Goal: Navigation & Orientation: Find specific page/section

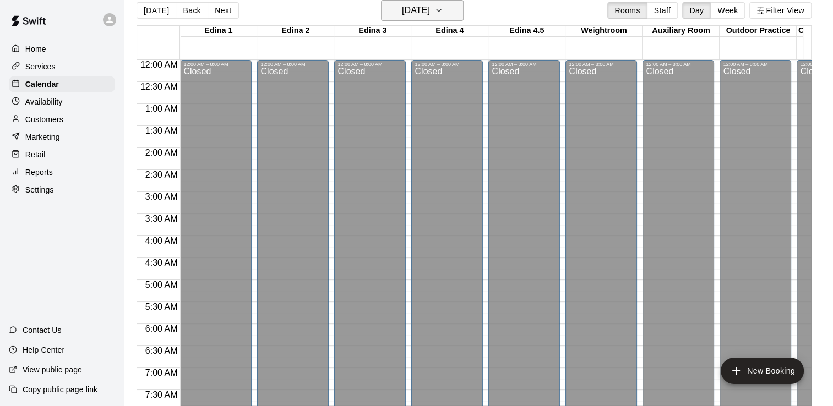
scroll to position [616, 0]
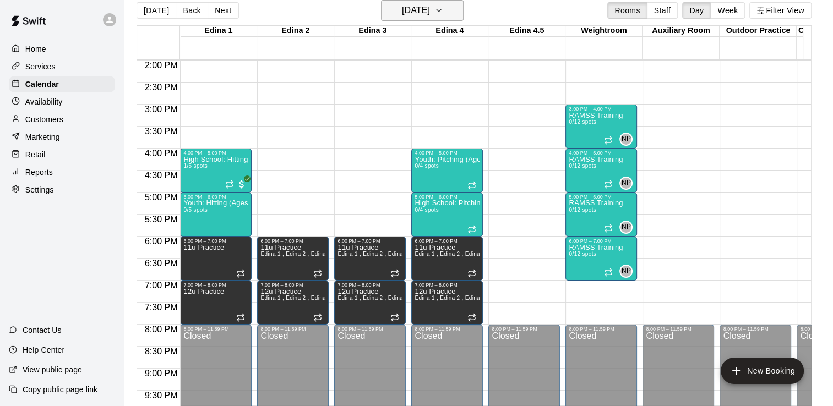
click at [443, 13] on icon "button" at bounding box center [438, 10] width 9 height 13
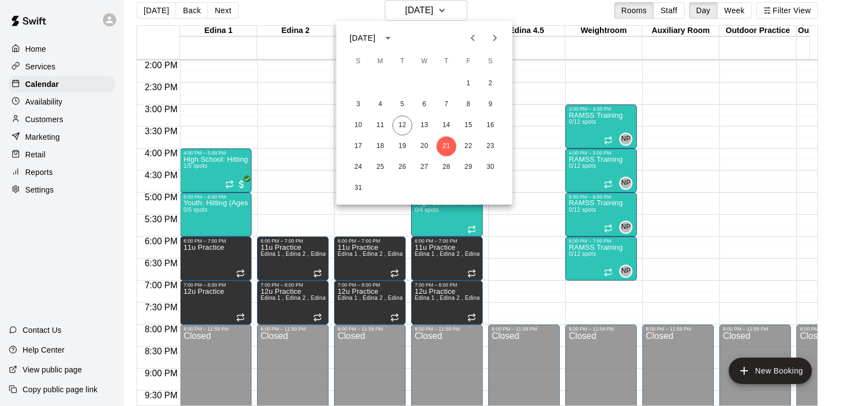
click at [192, 166] on div at bounding box center [420, 203] width 841 height 406
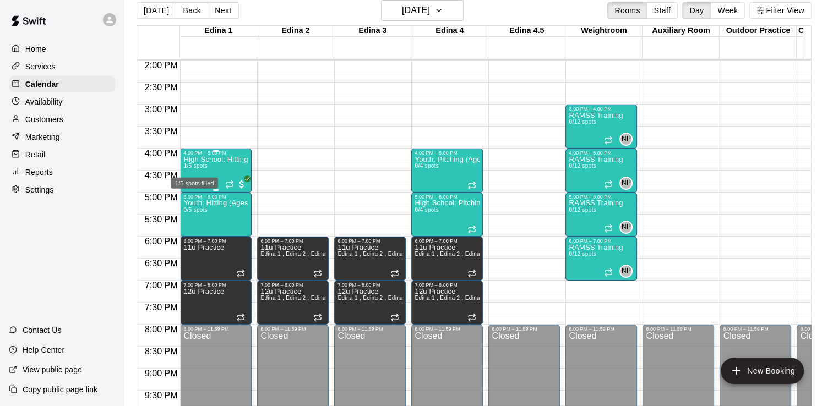
click at [192, 166] on span "1/5 spots" at bounding box center [195, 166] width 24 height 6
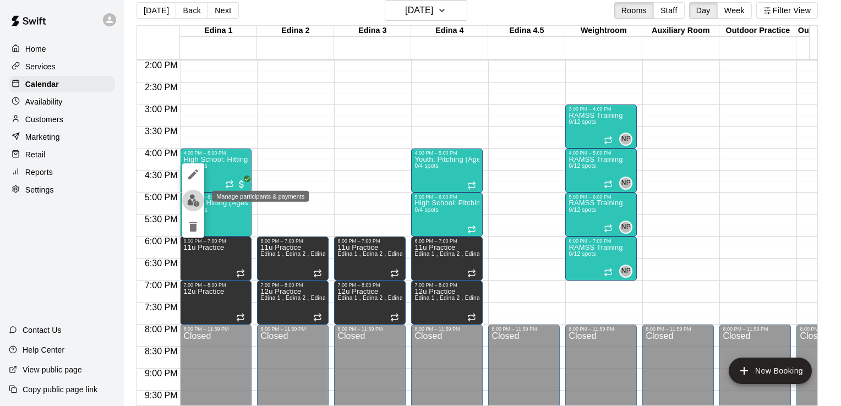
click at [193, 199] on img "edit" at bounding box center [193, 200] width 13 height 13
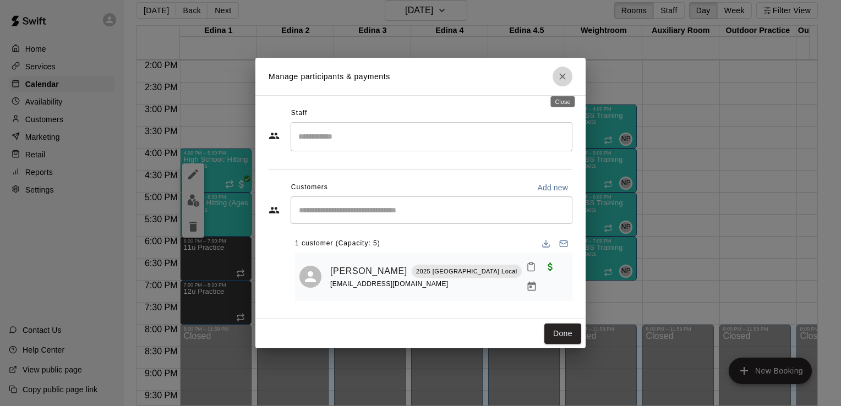
click at [561, 80] on icon "Close" at bounding box center [562, 76] width 7 height 7
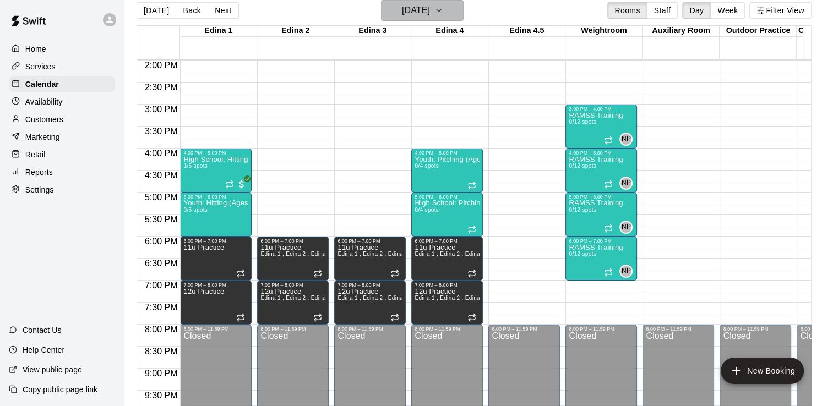
click at [443, 12] on icon "button" at bounding box center [438, 10] width 9 height 13
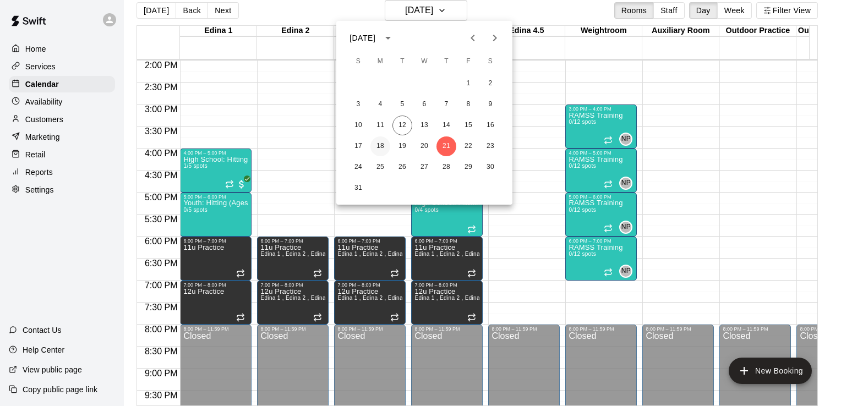
click at [381, 144] on button "18" at bounding box center [380, 146] width 20 height 20
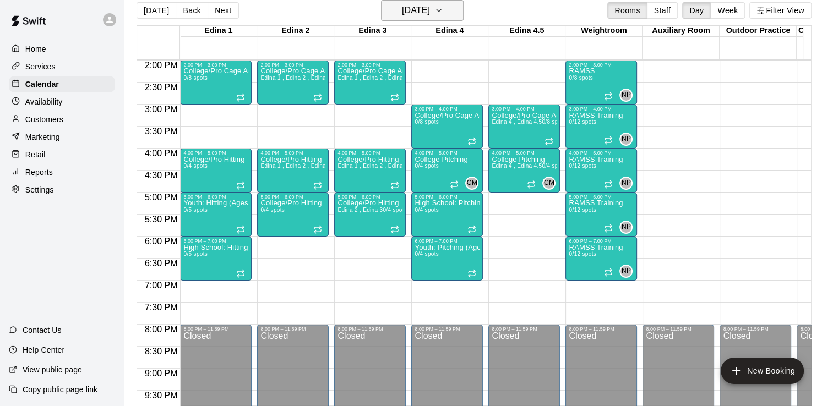
click at [443, 12] on icon "button" at bounding box center [438, 10] width 9 height 13
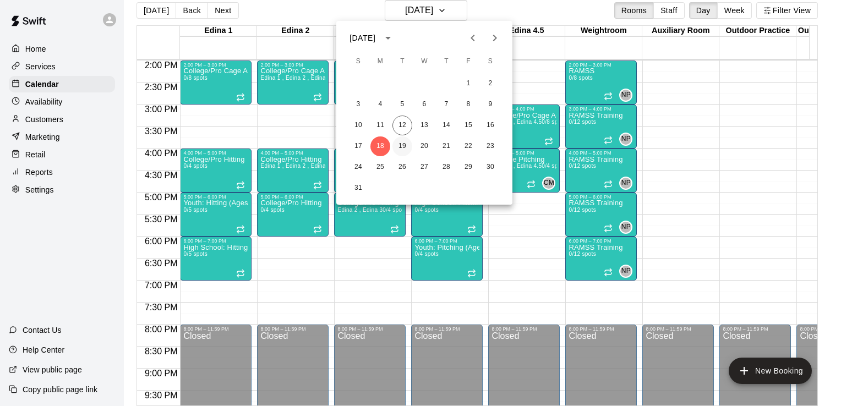
click at [403, 145] on button "19" at bounding box center [402, 146] width 20 height 20
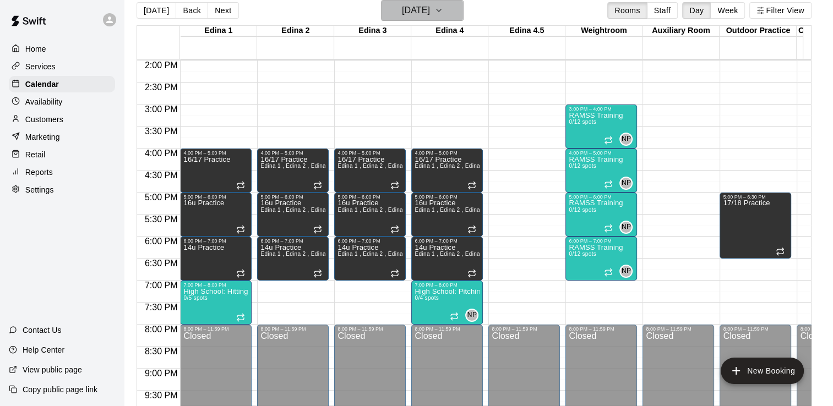
click at [441, 10] on icon "button" at bounding box center [438, 10] width 4 height 2
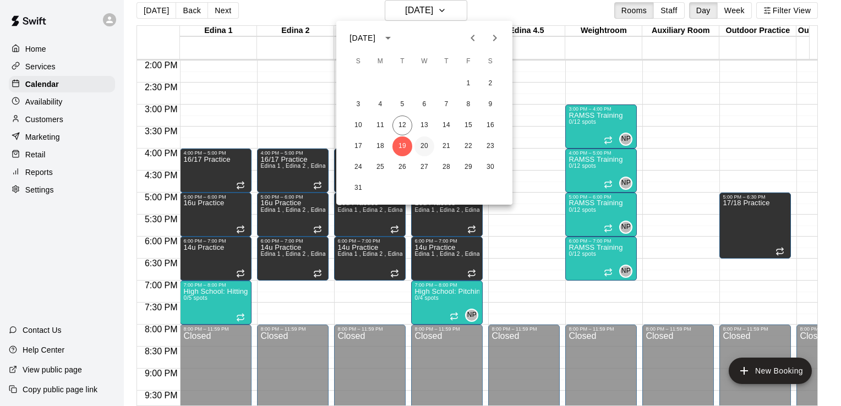
click at [424, 146] on button "20" at bounding box center [424, 146] width 20 height 20
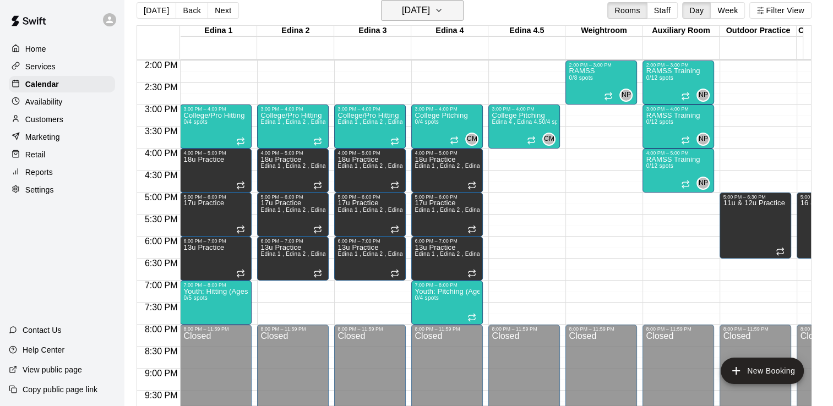
click at [443, 10] on icon "button" at bounding box center [438, 10] width 9 height 13
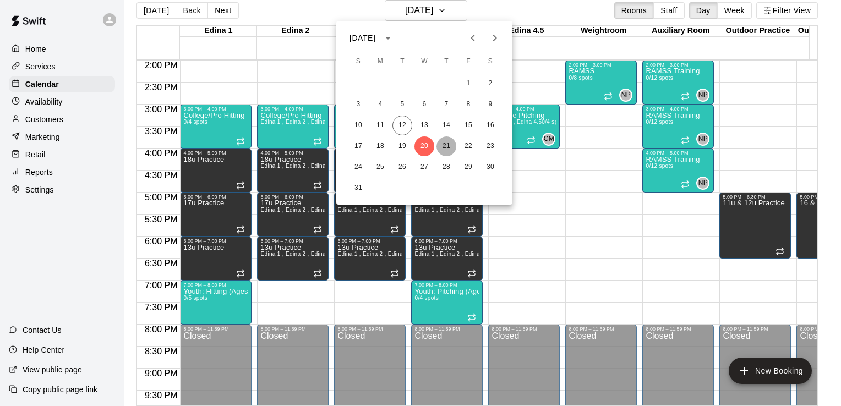
click at [447, 146] on button "21" at bounding box center [446, 146] width 20 height 20
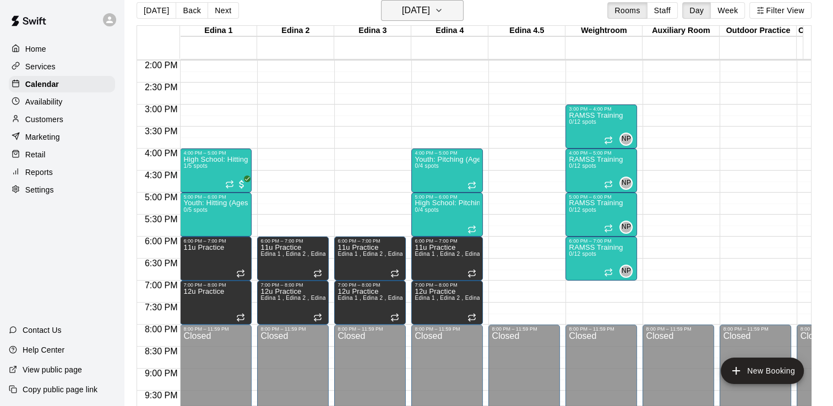
click at [463, 9] on button "[DATE]" at bounding box center [422, 10] width 83 height 21
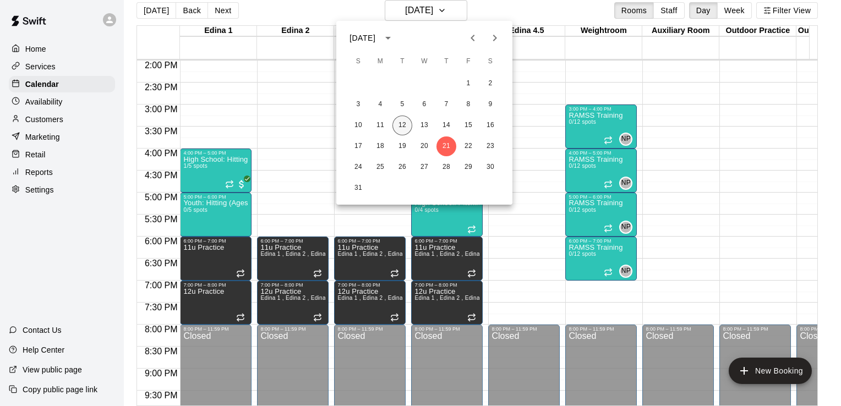
click at [403, 124] on button "12" at bounding box center [402, 126] width 20 height 20
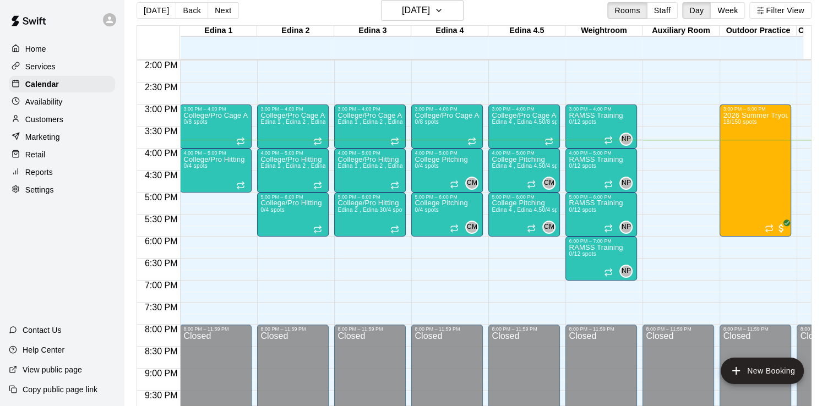
click at [43, 68] on p "Services" at bounding box center [40, 66] width 30 height 11
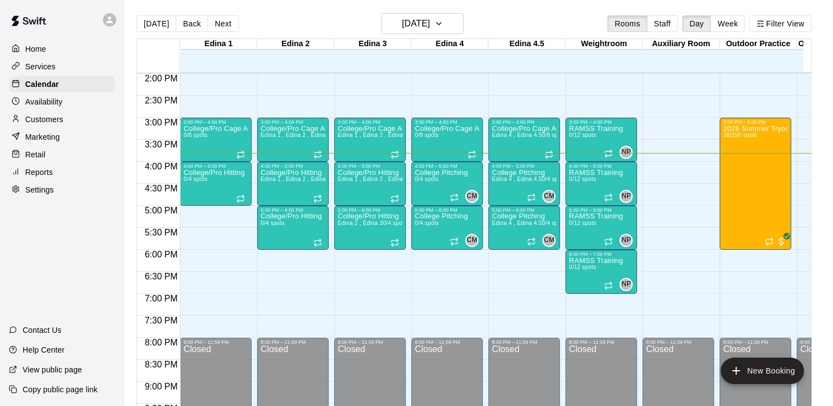
click at [43, 68] on p "Services" at bounding box center [40, 66] width 30 height 11
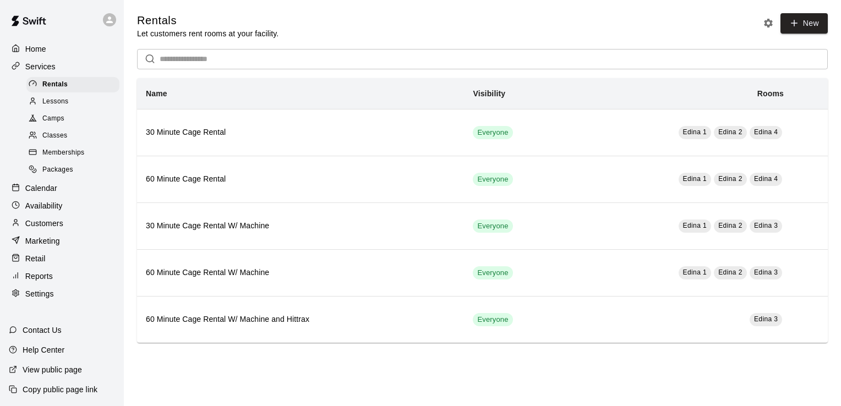
click at [59, 124] on span "Camps" at bounding box center [53, 118] width 22 height 11
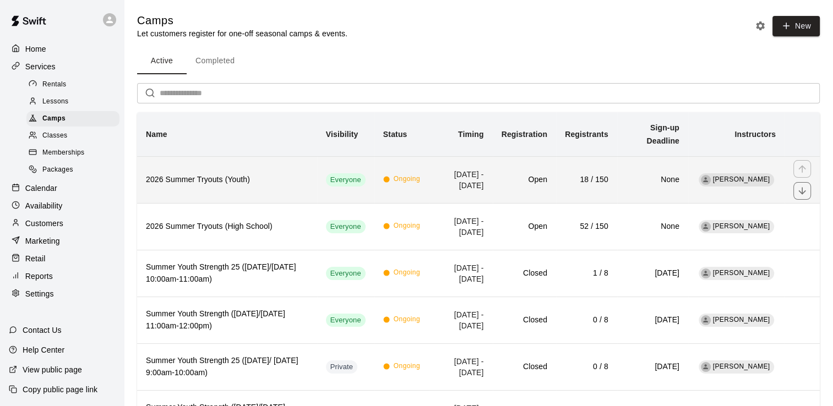
click at [200, 177] on h6 "2026 Summer Tryouts (Youth)" at bounding box center [227, 180] width 162 height 12
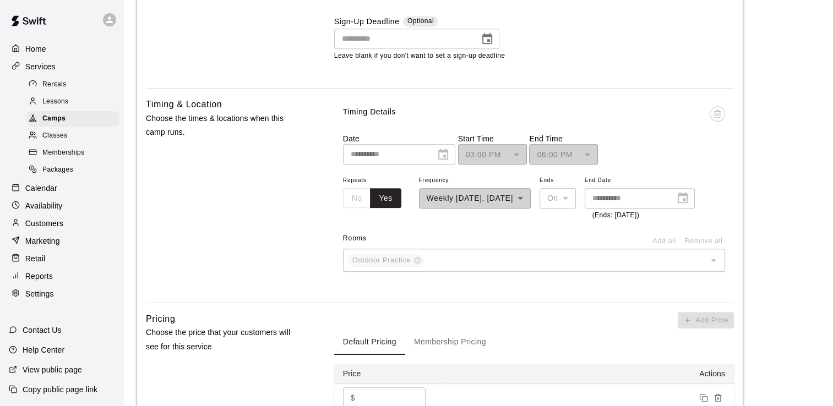
scroll to position [394, 0]
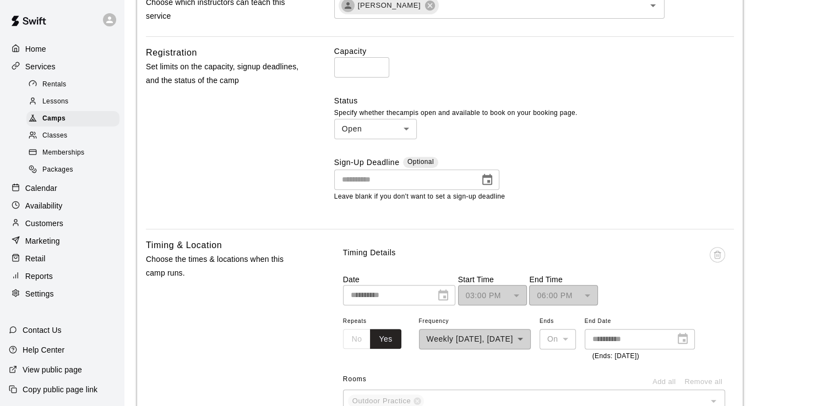
click at [51, 282] on p "Reports" at bounding box center [39, 276] width 28 height 11
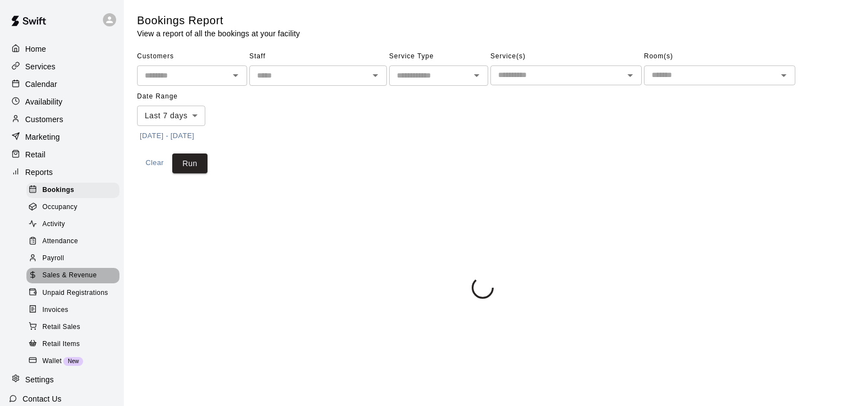
click at [83, 281] on span "Sales & Revenue" at bounding box center [69, 275] width 54 height 11
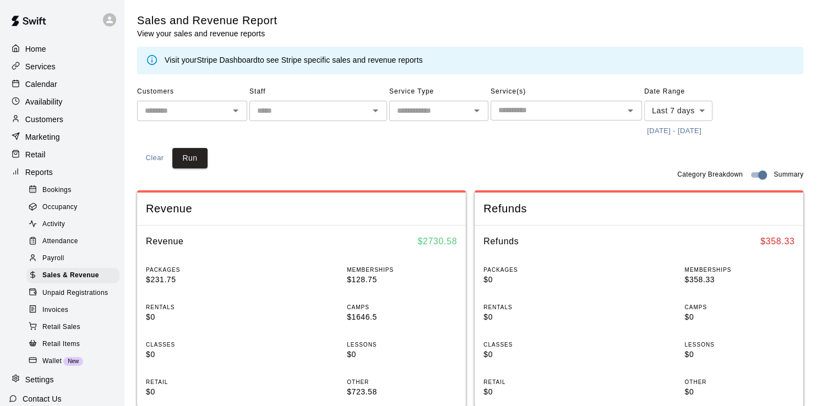
click at [44, 87] on p "Calendar" at bounding box center [41, 84] width 32 height 11
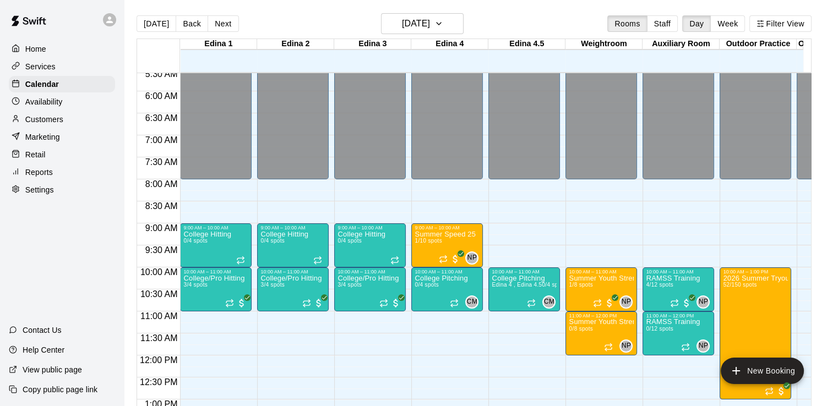
scroll to position [242, 0]
